Goal: Task Accomplishment & Management: Manage account settings

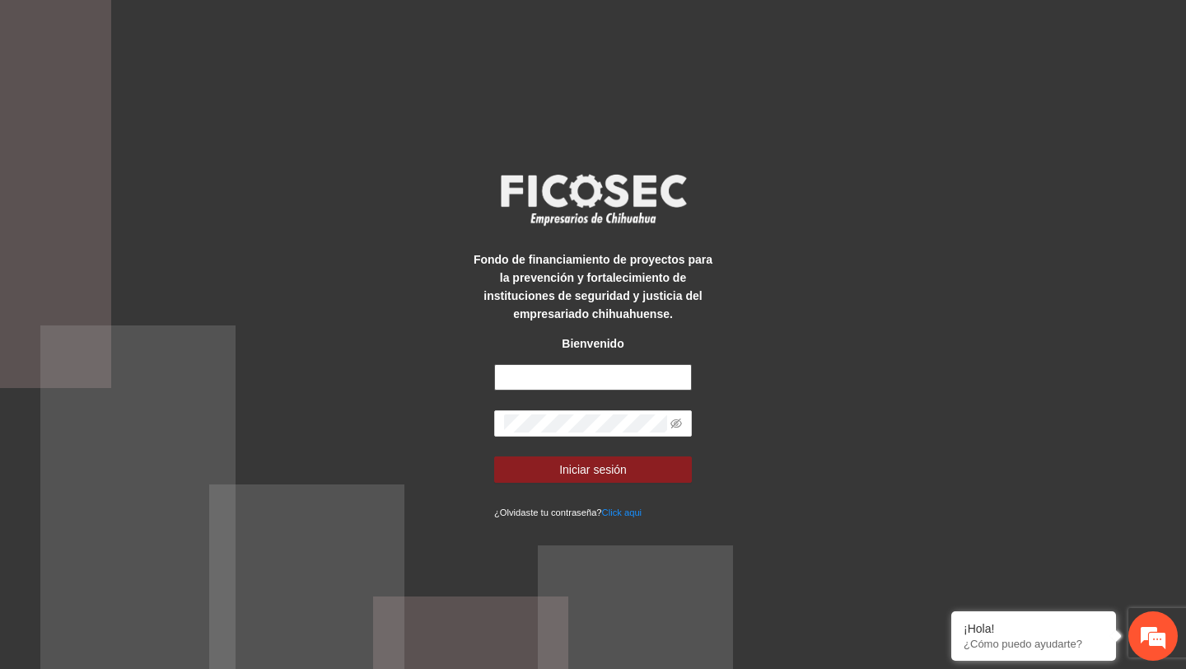
click at [521, 387] on input "text" at bounding box center [593, 377] width 198 height 26
click at [552, 378] on input "text" at bounding box center [593, 377] width 198 height 26
type input "**********"
click at [675, 418] on icon "eye-invisible" at bounding box center [676, 423] width 12 height 10
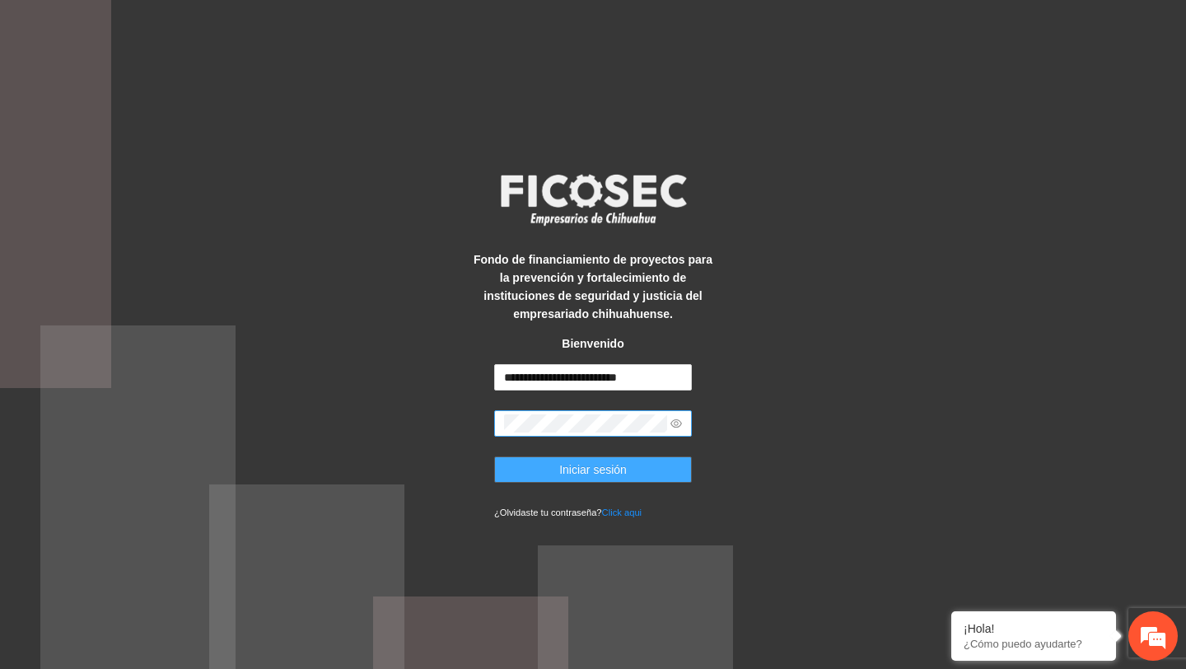
click at [645, 459] on button "Iniciar sesión" at bounding box center [593, 469] width 198 height 26
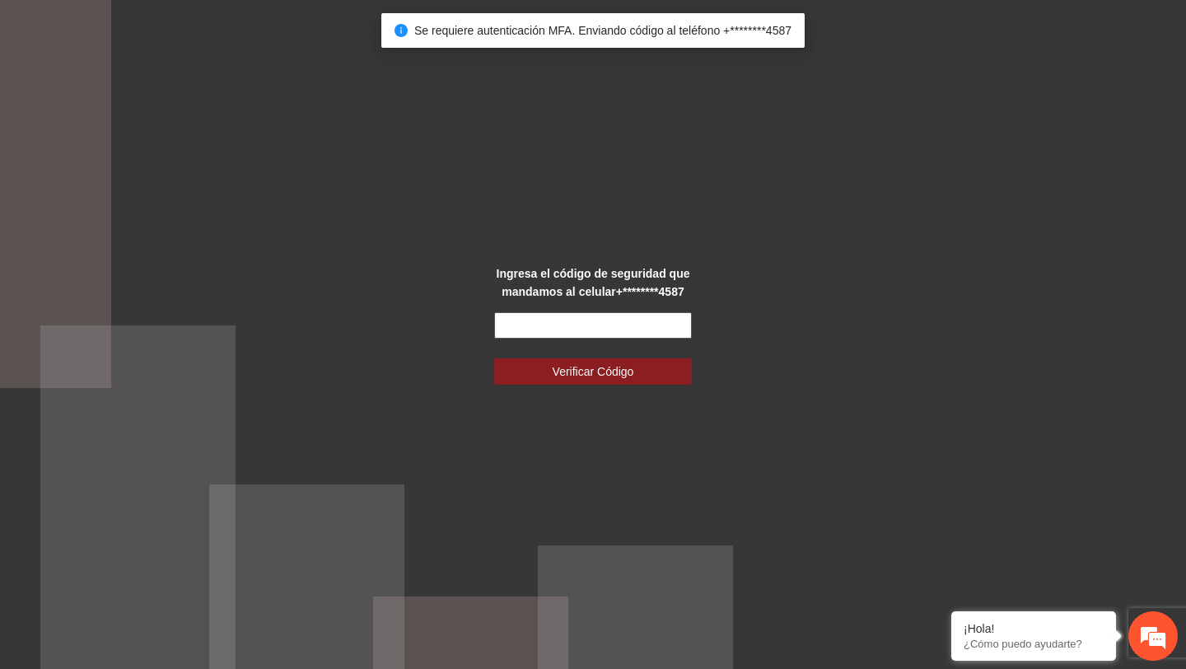
click at [633, 327] on input "text" at bounding box center [593, 325] width 198 height 26
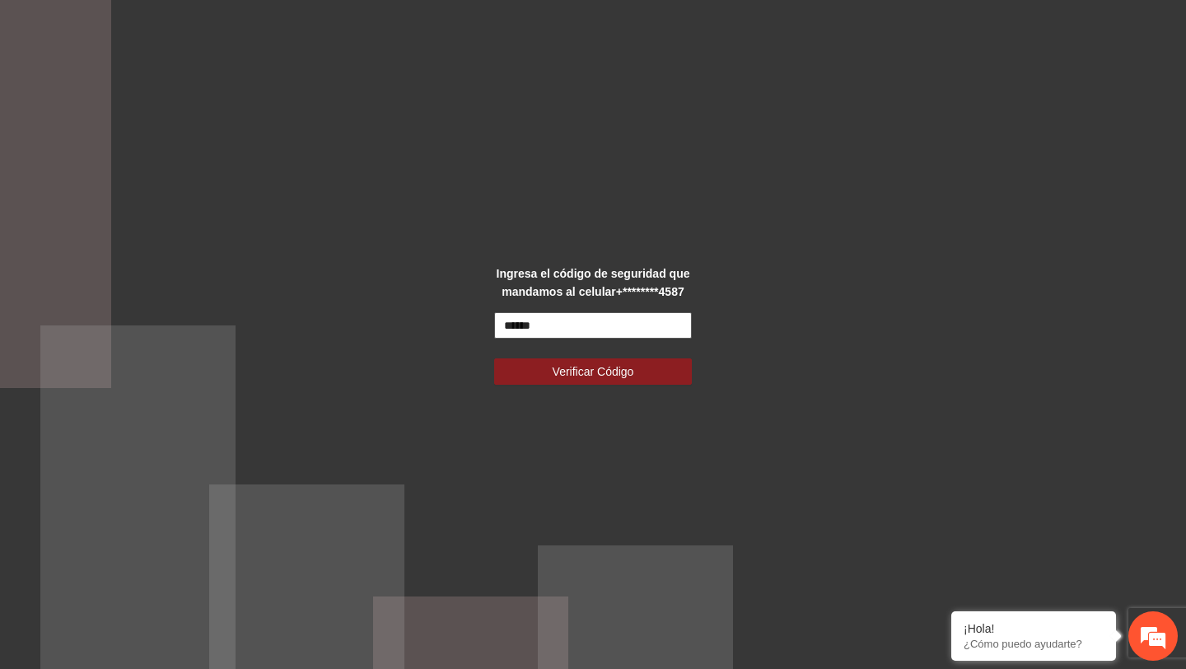
type input "******"
click at [494, 358] on button "Verificar Código" at bounding box center [593, 371] width 198 height 26
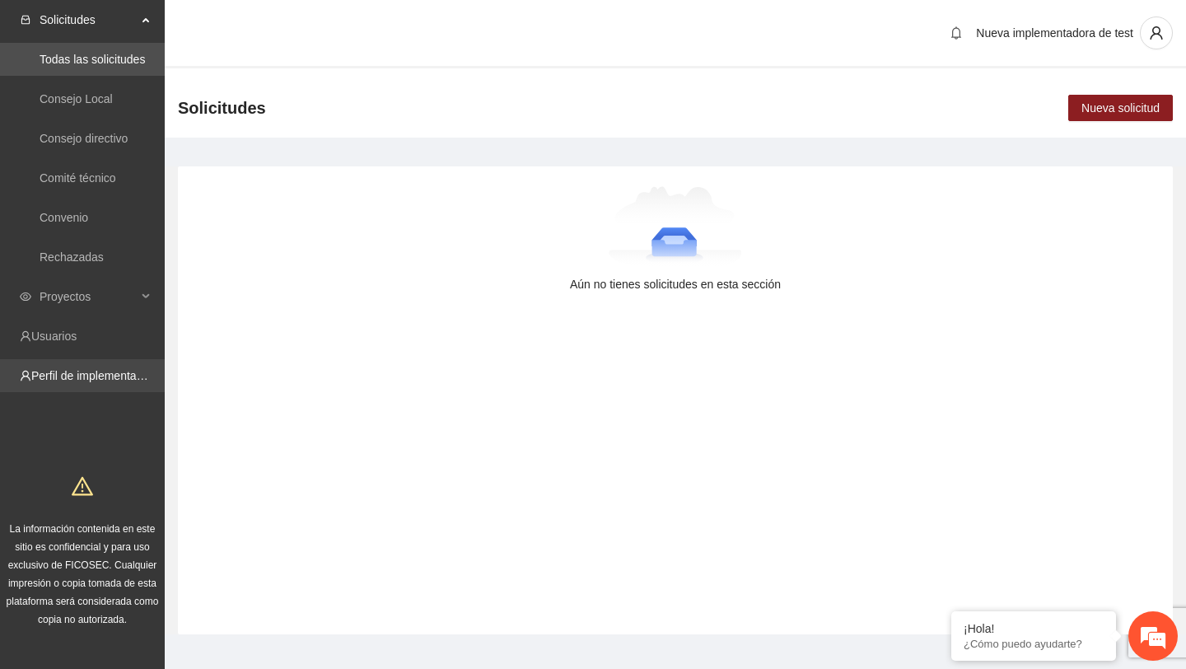
click at [101, 374] on link "Perfil de implementadora" at bounding box center [95, 375] width 128 height 13
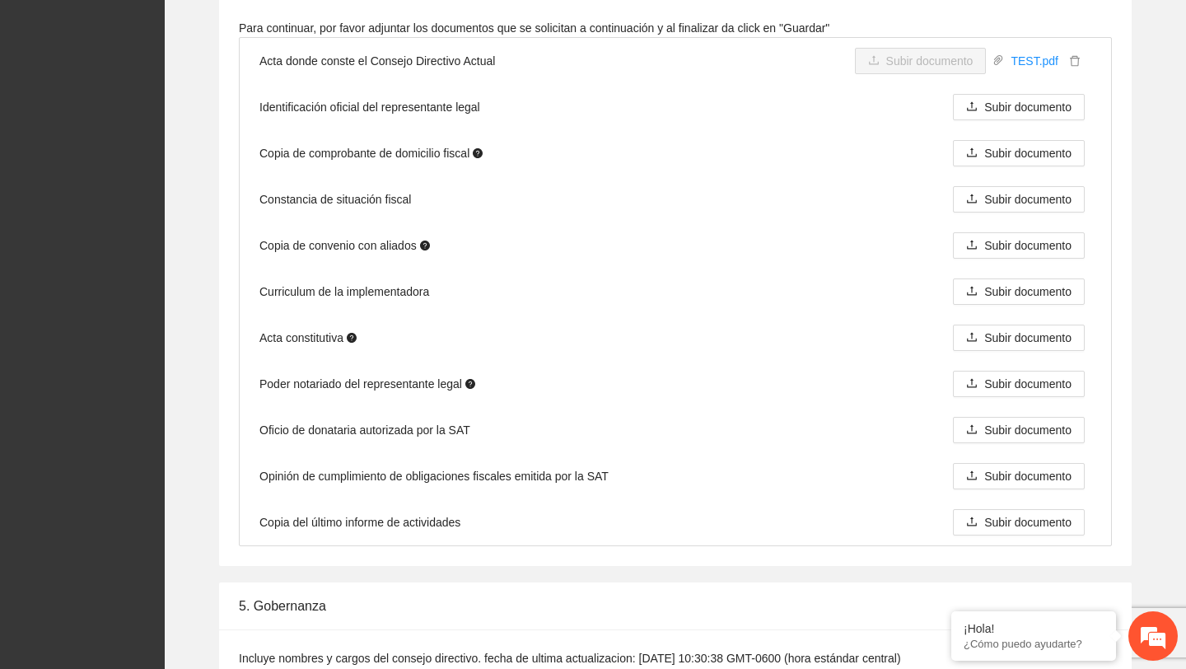
scroll to position [2398, 0]
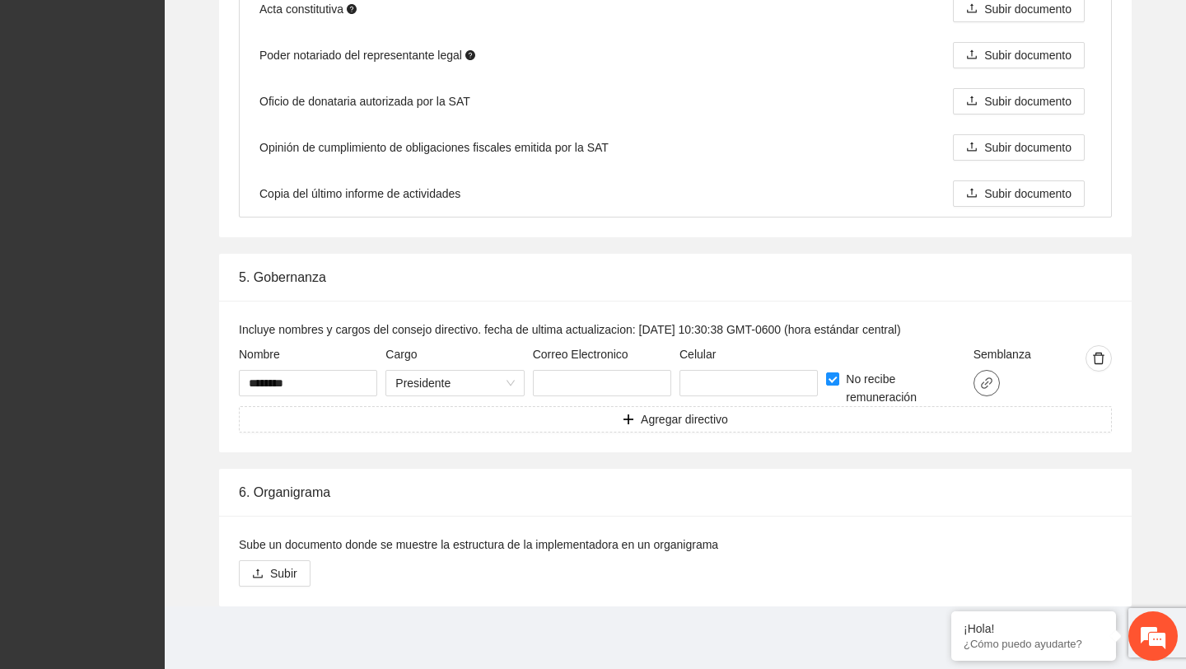
click at [987, 380] on icon "link" at bounding box center [986, 382] width 13 height 13
click at [826, 287] on div "5. Gobernanza" at bounding box center [675, 277] width 873 height 47
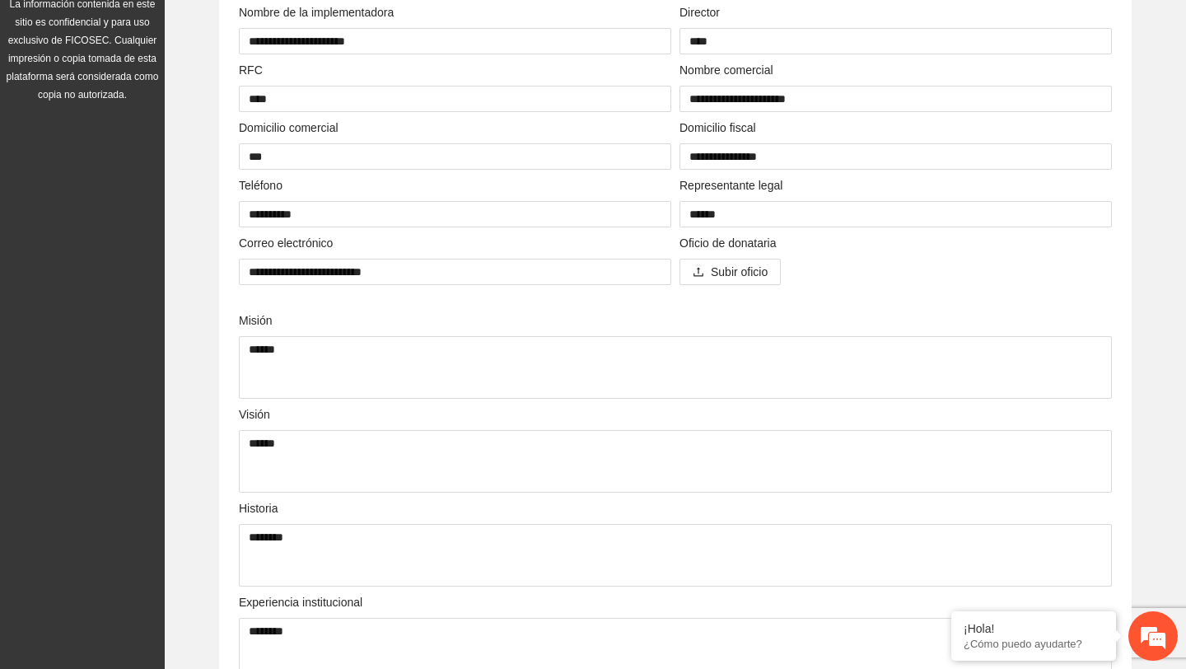
scroll to position [0, 0]
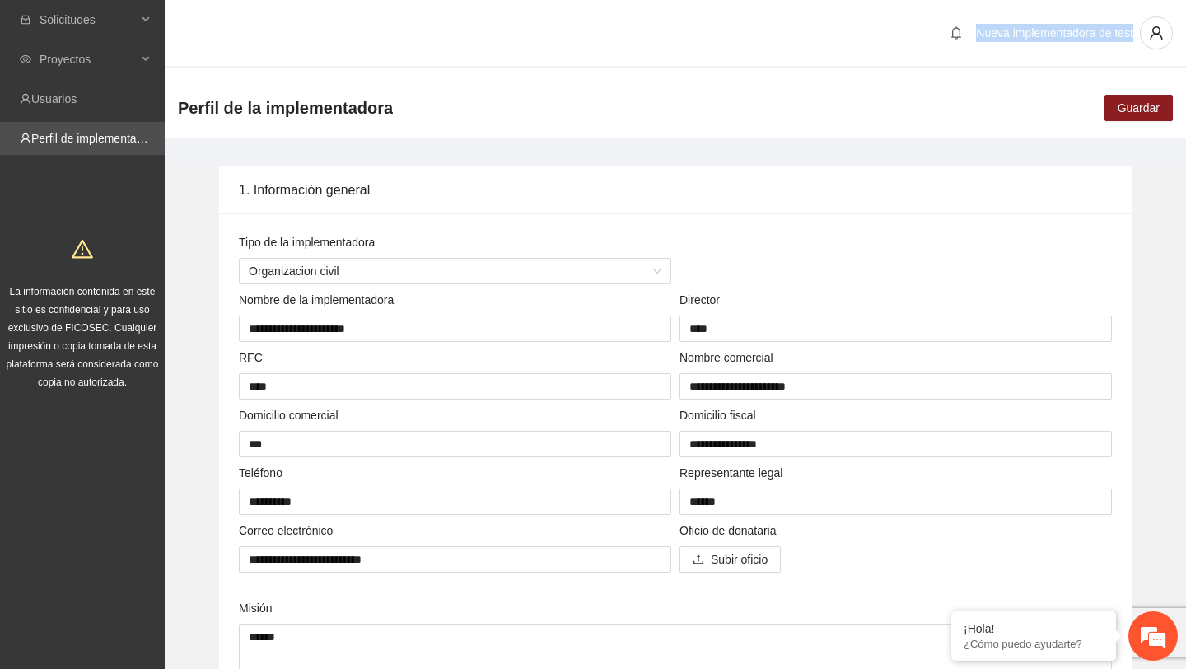
drag, startPoint x: 963, startPoint y: 31, endPoint x: 1131, endPoint y: 26, distance: 168.1
click at [1131, 26] on div "Nueva implementadora de test" at bounding box center [1058, 32] width 230 height 33
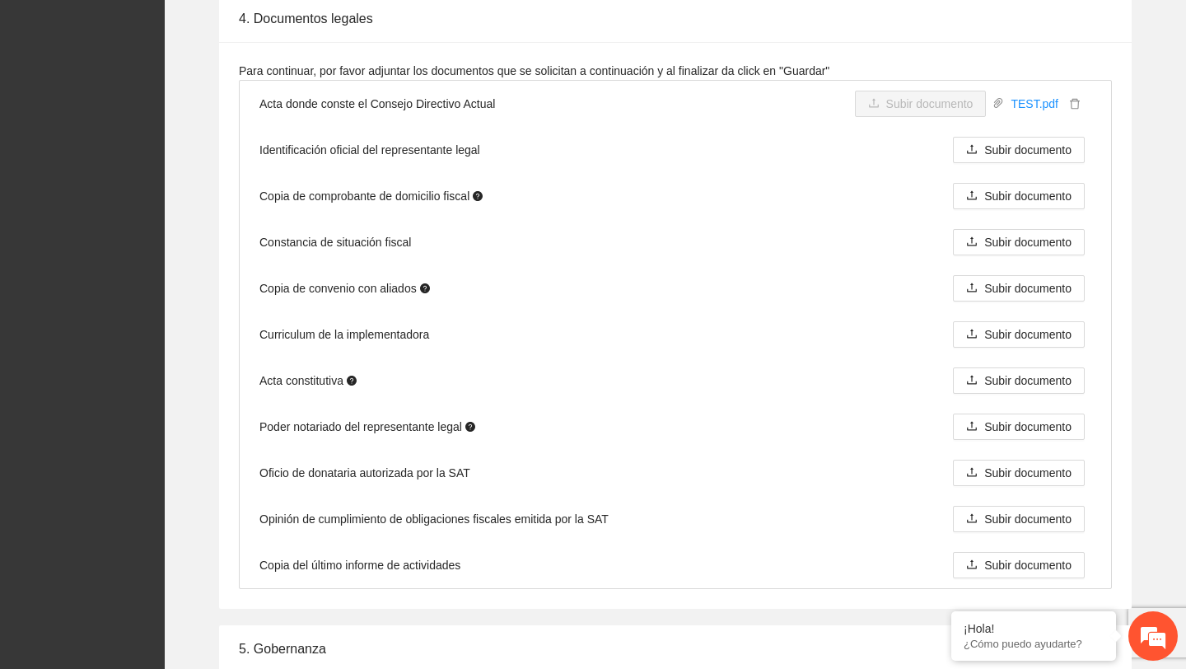
scroll to position [2398, 0]
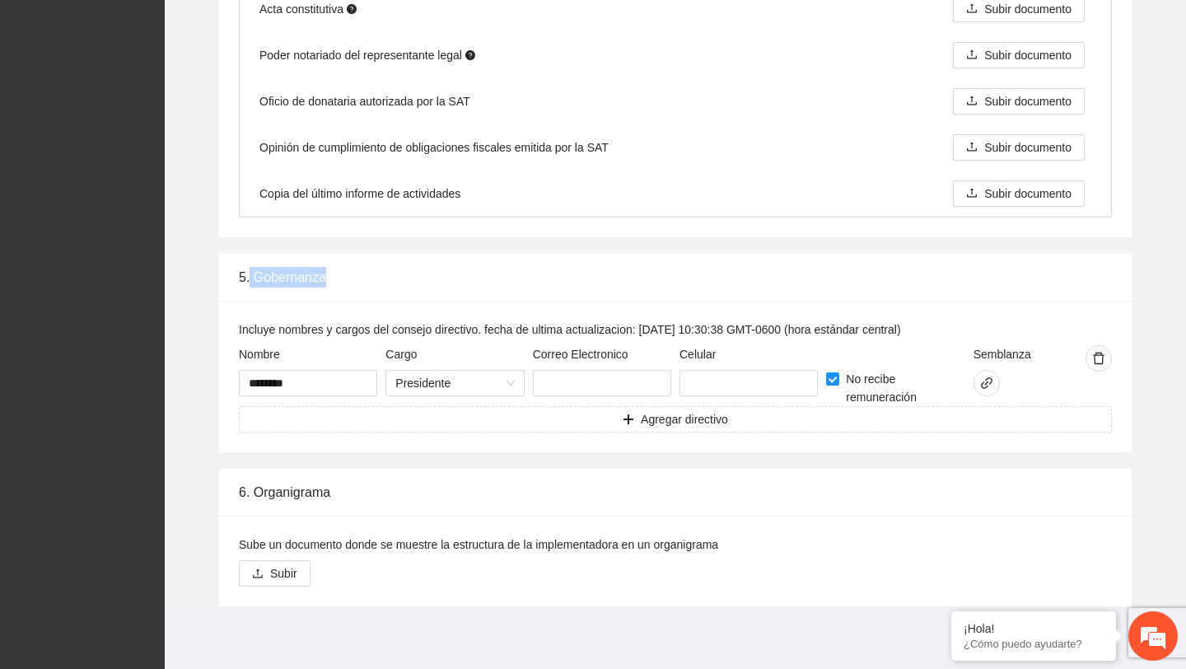
drag, startPoint x: 252, startPoint y: 273, endPoint x: 371, endPoint y: 272, distance: 118.6
click at [371, 272] on div "5. Gobernanza" at bounding box center [675, 277] width 873 height 47
